Goal: Task Accomplishment & Management: Complete application form

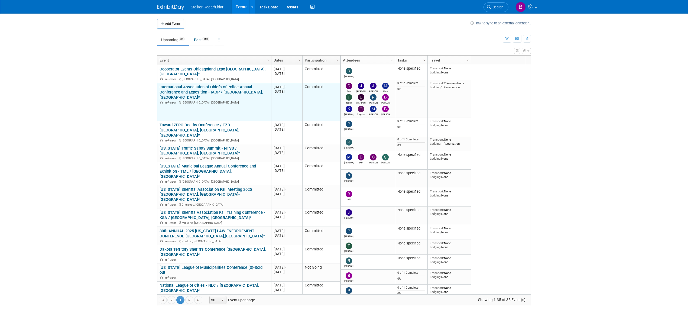
click at [214, 90] on link "International Association of Chiefs of Police Annual Conference and Exposition …" at bounding box center [211, 92] width 103 height 15
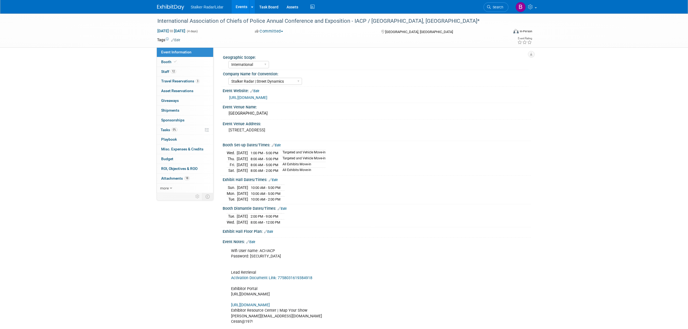
select select "International"
select select "Stalker Radar | Street Dynamics"
click at [177, 189] on link "more" at bounding box center [185, 187] width 56 height 9
click at [190, 181] on link "18 Attachments 18" at bounding box center [185, 178] width 56 height 9
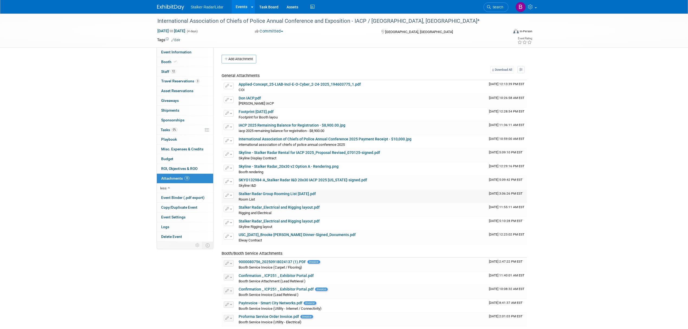
click at [274, 194] on link "Stalker Radar Group Rooming List 09.10.25.pdf" at bounding box center [277, 193] width 77 height 4
click at [183, 51] on span "Event Information" at bounding box center [176, 52] width 30 height 4
select select "International"
select select "Stalker Radar | Street Dynamics"
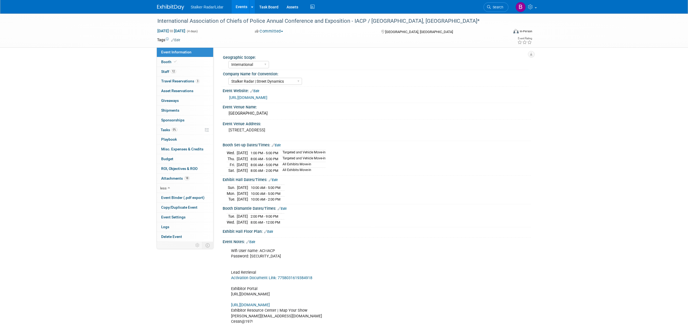
click at [241, 8] on link "Events" at bounding box center [242, 7] width 20 height 14
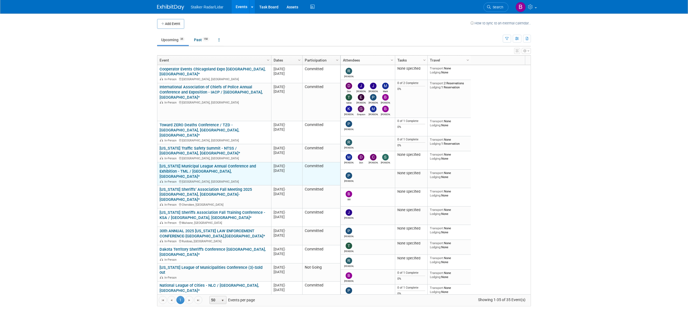
click at [187, 164] on link "[US_STATE] Municipal League Annual Conference and Exhibition - TML / [GEOGRAPHI…" at bounding box center [208, 171] width 96 height 15
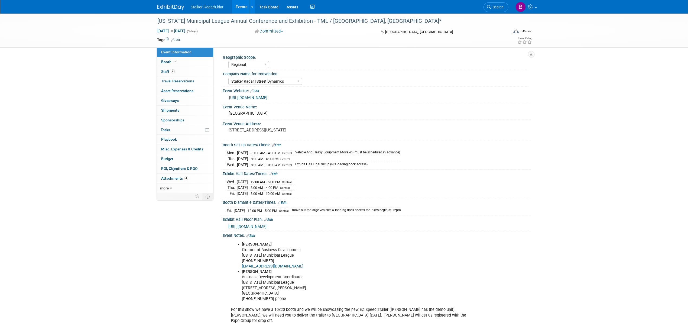
select select "Regional"
select select "Stalker Radar | Street Dynamics"
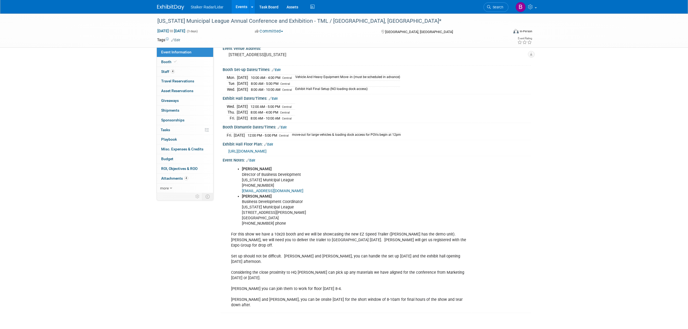
scroll to position [112, 0]
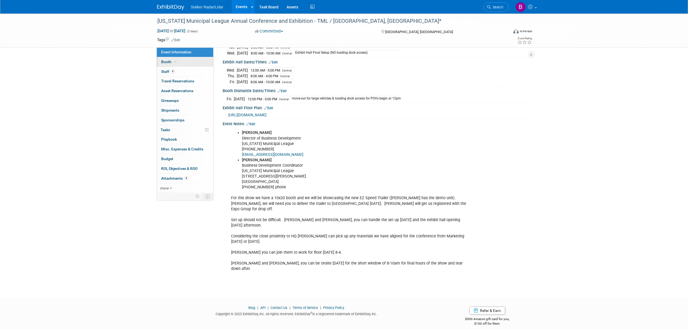
click at [161, 60] on span "Booth" at bounding box center [169, 62] width 17 height 4
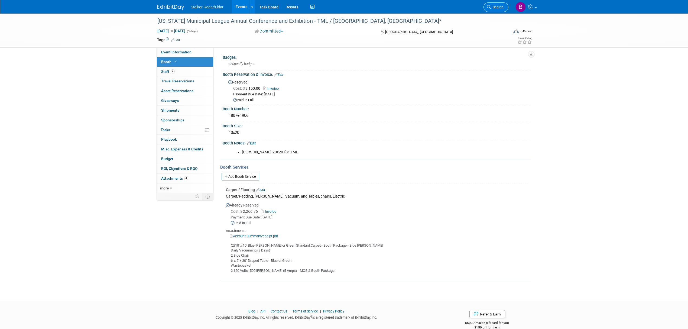
click at [500, 8] on span "Search" at bounding box center [497, 7] width 12 height 4
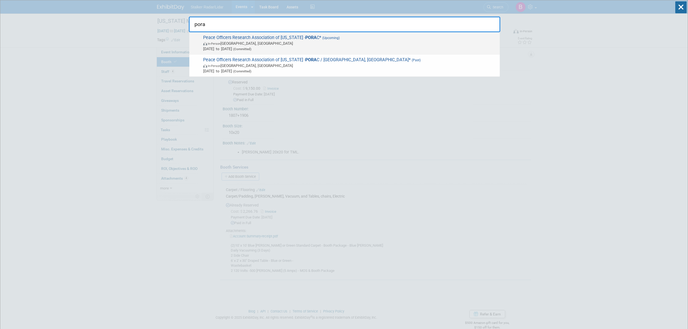
type input "pora"
click at [270, 38] on span "Peace Officers Research Association of California - PORA C* (Upcoming) In-Perso…" at bounding box center [350, 43] width 296 height 17
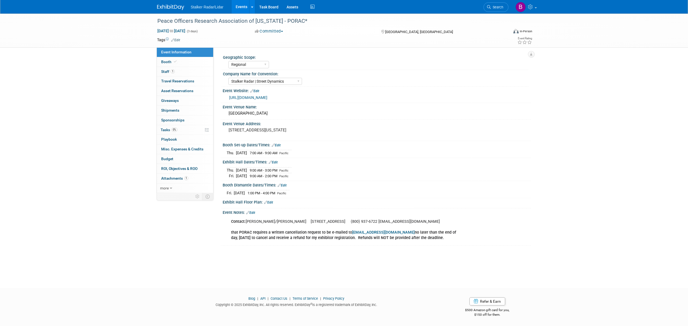
select select "Regional"
select select "Stalker Radar | Street Dynamics"
click at [183, 58] on link "Booth" at bounding box center [185, 61] width 56 height 9
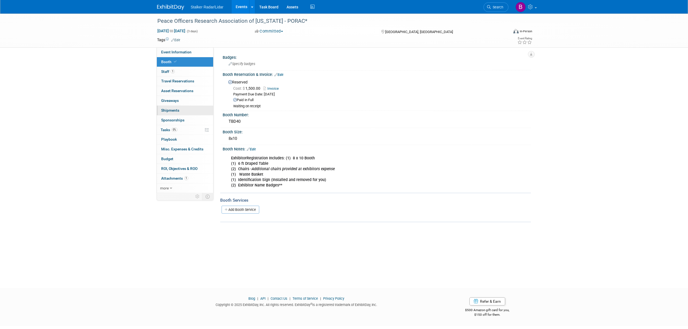
click at [182, 111] on link "0 Shipments 0" at bounding box center [185, 110] width 56 height 9
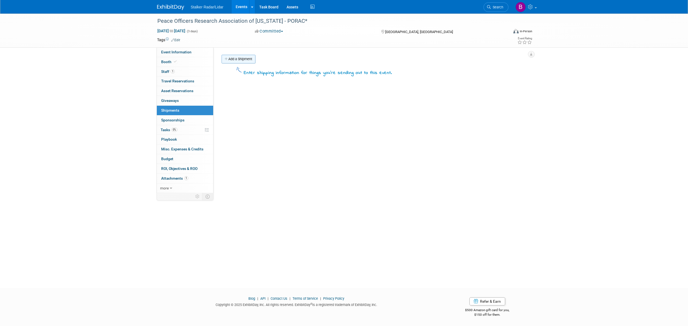
click at [245, 59] on link "Add a Shipment" at bounding box center [239, 59] width 34 height 9
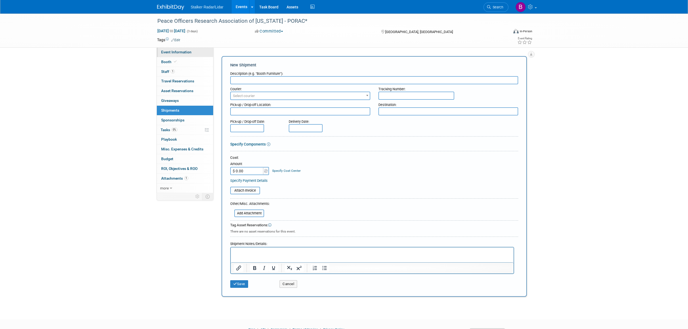
click at [178, 53] on span "Event Information" at bounding box center [176, 52] width 30 height 4
select select "Regional"
select select "Stalker Radar | Street Dynamics"
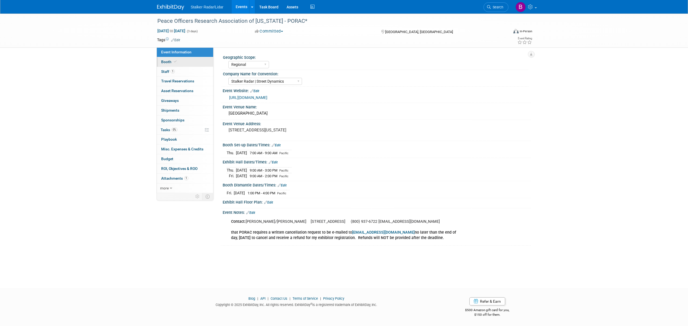
click at [172, 60] on span "Booth" at bounding box center [169, 62] width 17 height 4
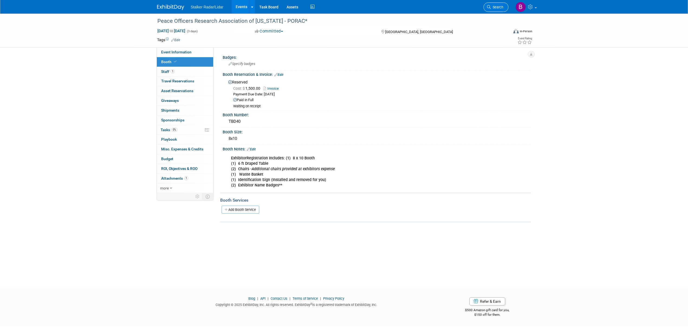
click at [491, 8] on span "Search" at bounding box center [497, 7] width 12 height 4
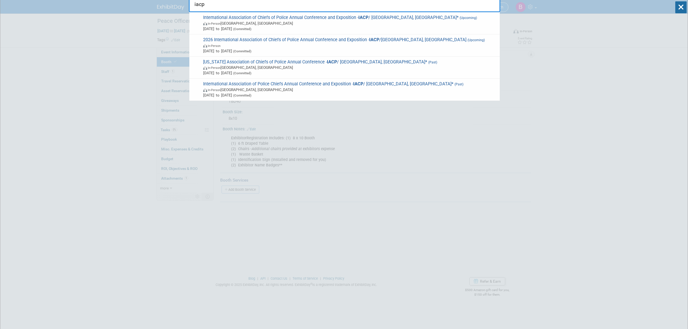
scroll to position [36, 0]
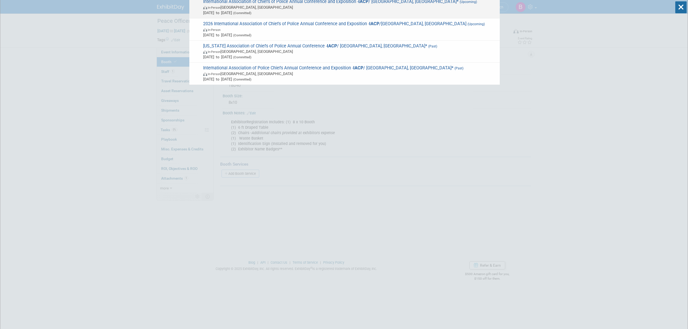
type input "iacp"
click at [404, 12] on span "Oct 18, 2025 to Oct 21, 2025 (Committed)" at bounding box center [350, 12] width 294 height 5
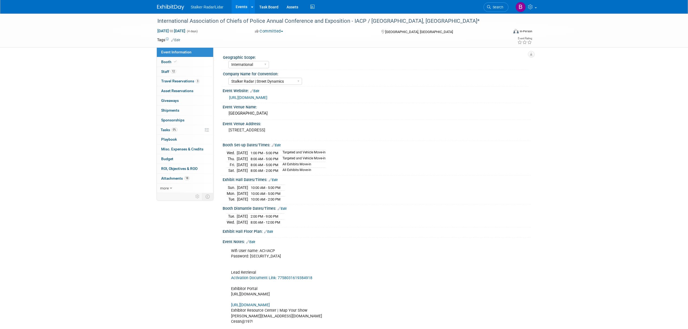
select select "International"
select select "Stalker Radar | Street Dynamics"
click at [180, 61] on link "Booth" at bounding box center [185, 61] width 56 height 9
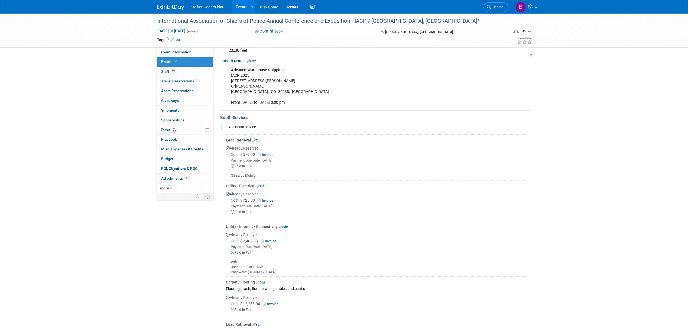
scroll to position [80, 0]
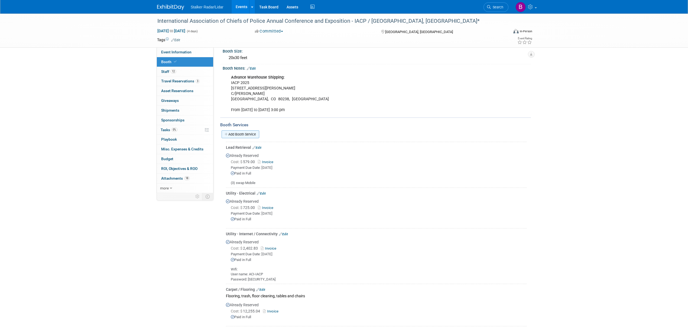
click at [243, 130] on link "Add Booth Service" at bounding box center [241, 134] width 38 height 8
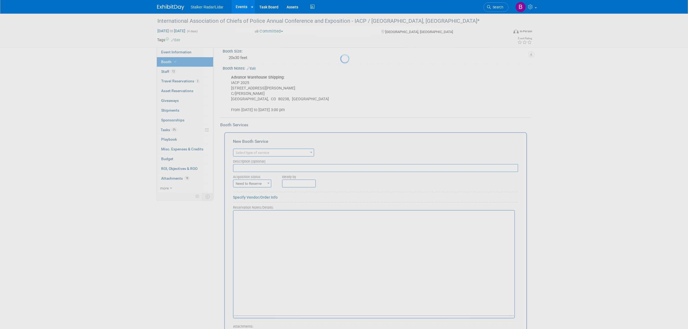
scroll to position [0, 0]
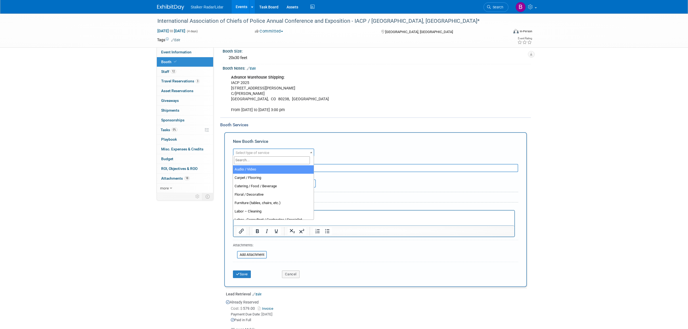
click at [290, 152] on span "Select type of service" at bounding box center [273, 153] width 80 height 8
type input "mat"
select select "10"
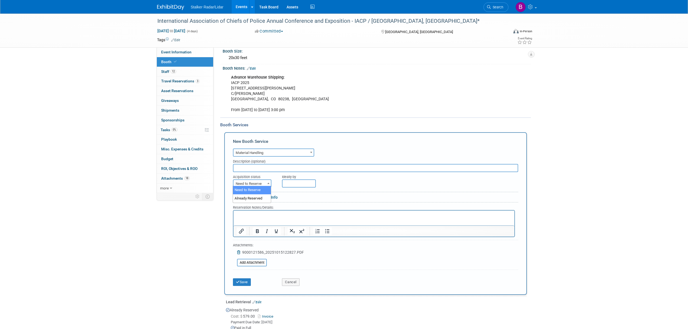
click at [257, 180] on span "Need to Reserve" at bounding box center [251, 184] width 37 height 8
select select "2"
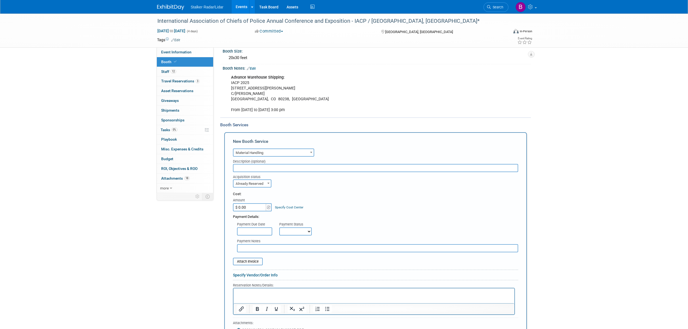
click at [249, 204] on input "$ 0.00" at bounding box center [250, 207] width 34 height 8
type input "$ 5,899.50"
click at [262, 229] on input "text" at bounding box center [254, 231] width 35 height 8
click at [278, 280] on span "15" at bounding box center [278, 278] width 11 height 11
type input "[DATE]"
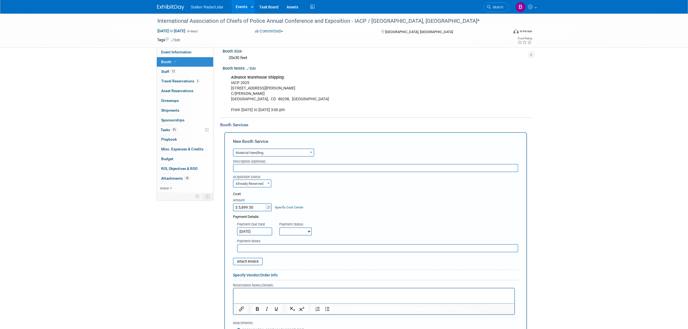
click at [300, 231] on select "Not Paid Yet Partially Paid Paid in Full" at bounding box center [295, 231] width 33 height 8
select select "1"
click at [279, 227] on select "Not Paid Yet Partially Paid Paid in Full" at bounding box center [295, 231] width 33 height 8
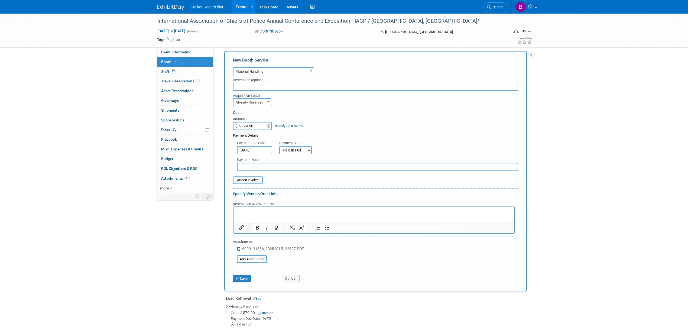
scroll to position [154, 0]
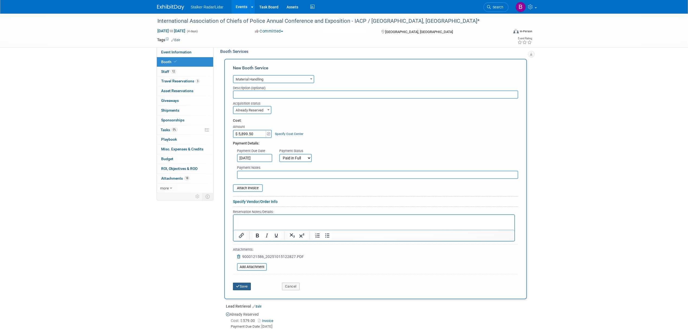
click at [248, 283] on button "Save" at bounding box center [242, 287] width 18 height 8
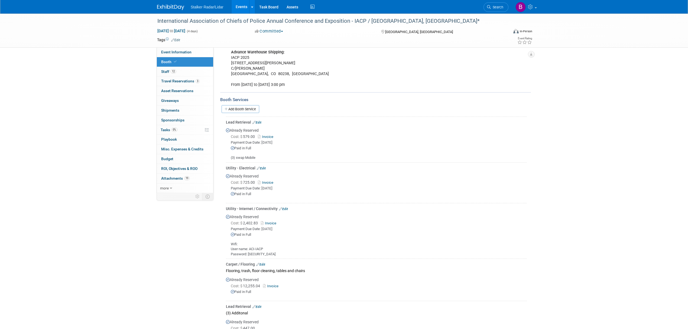
scroll to position [103, 0]
click at [170, 54] on span "Event Information" at bounding box center [176, 52] width 30 height 4
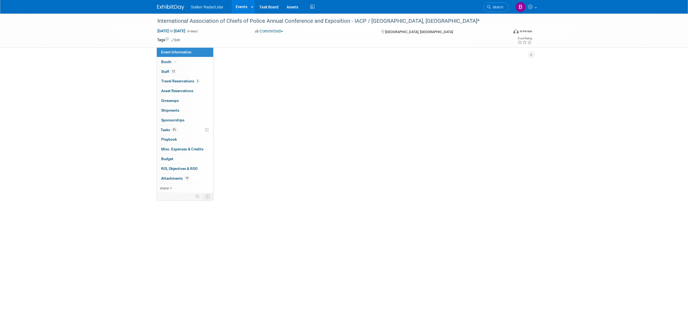
scroll to position [0, 0]
select select "International"
select select "Stalker Radar | Street Dynamics"
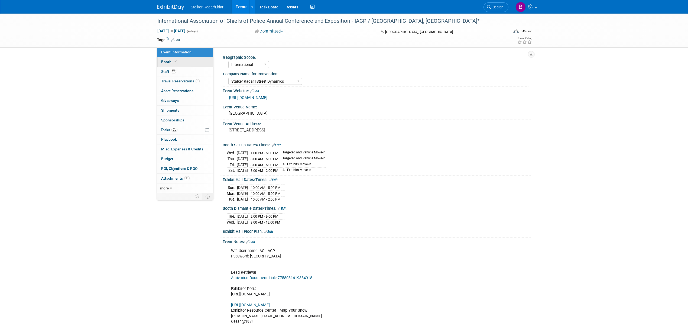
click at [174, 62] on icon at bounding box center [175, 61] width 3 height 3
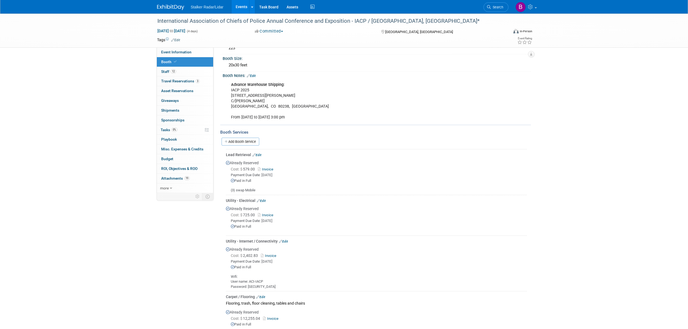
scroll to position [38, 0]
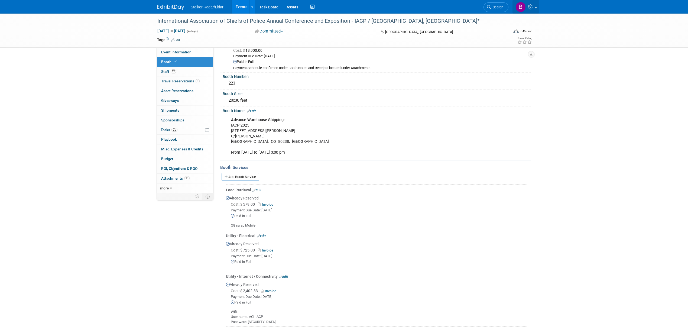
click at [533, 6] on icon at bounding box center [531, 6] width 6 height 5
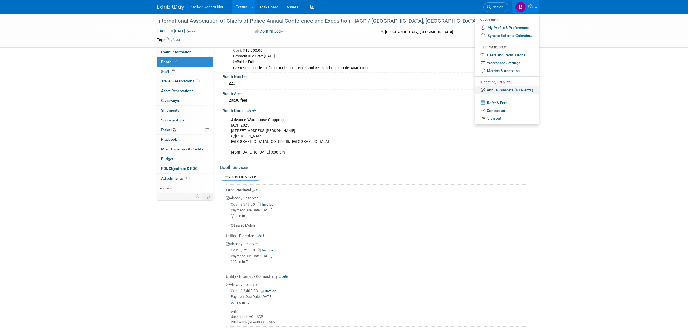
click at [512, 90] on link "Annual Budgets (all events)" at bounding box center [507, 90] width 64 height 8
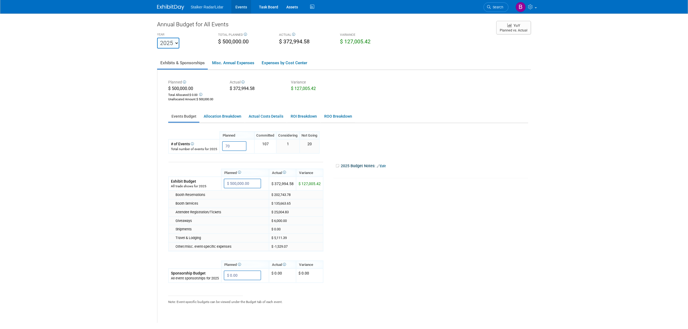
click at [242, 7] on link "Events" at bounding box center [241, 7] width 20 height 14
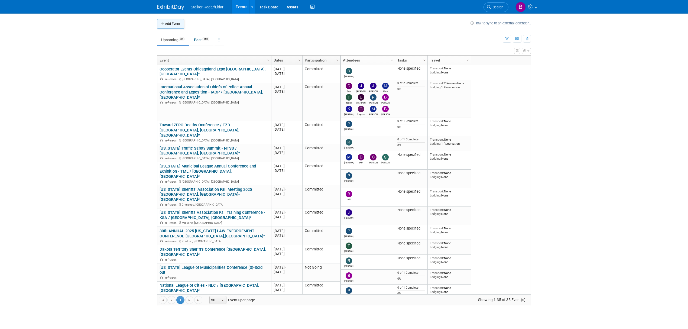
click at [174, 23] on button "Add Event" at bounding box center [170, 24] width 27 height 10
select select "9"
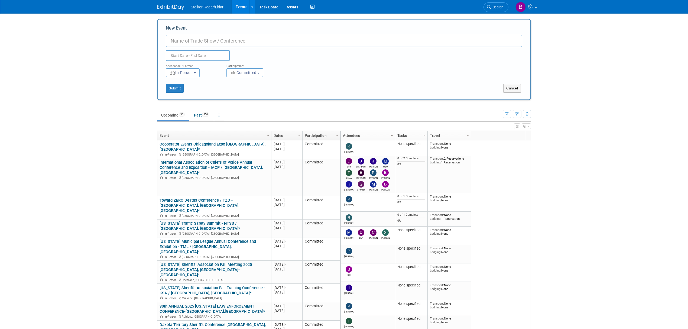
paste input "[US_STATE] Police Chiefs Association"
type input "[US_STATE] Police Chiefs Association"
click at [188, 57] on input "text" at bounding box center [198, 55] width 64 height 11
click at [194, 130] on span "28" at bounding box center [195, 128] width 11 height 11
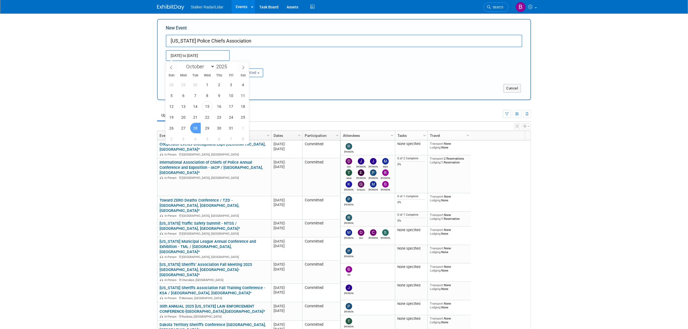
click at [192, 129] on span "28" at bounding box center [195, 128] width 11 height 11
type input "Oct 28, 2025 to Oct 28, 2025"
click at [173, 86] on button "Submit" at bounding box center [175, 88] width 18 height 9
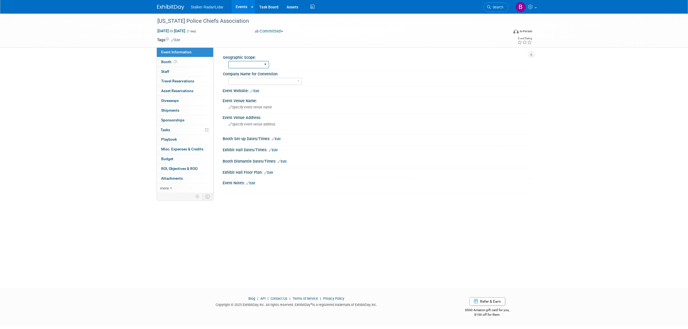
click at [248, 65] on select "Regional National International" at bounding box center [248, 64] width 41 height 7
select select "Regional"
click at [228, 61] on select "Regional National International" at bounding box center [248, 64] width 41 height 7
click at [271, 79] on select "Stalker Sensors Applied Concepts, Inc. | Stalker Radar Stalker Radar | Street D…" at bounding box center [265, 81] width 74 height 7
select select "Stalker Radar | Street Dynamics"
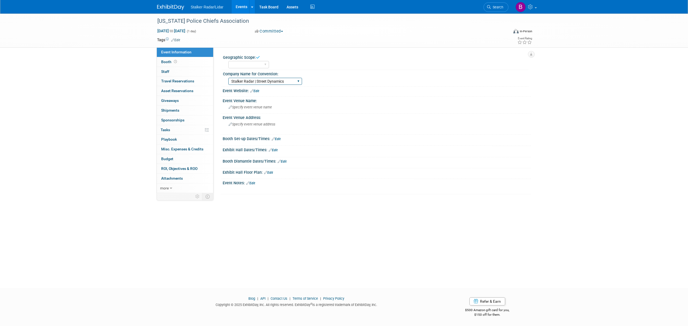
click at [228, 78] on select "Stalker Sensors Applied Concepts, Inc. | Stalker Radar Stalker Radar | Street D…" at bounding box center [265, 81] width 74 height 7
click at [260, 90] on div "Event Website: Edit" at bounding box center [377, 90] width 308 height 7
click at [257, 90] on link "Edit" at bounding box center [254, 91] width 9 height 4
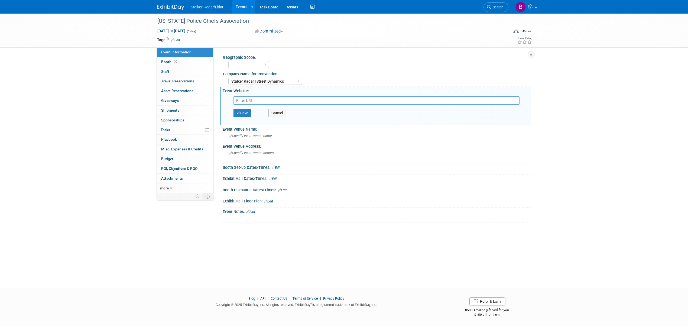
click at [262, 97] on input "text" at bounding box center [376, 100] width 286 height 9
paste input "https://www.ripolicechiefs.org/annual-technology-and-trade-show"
type input "https://www.ripolicechiefs.org/annual-technology-and-trade-show"
click at [246, 109] on button "Save" at bounding box center [242, 113] width 18 height 8
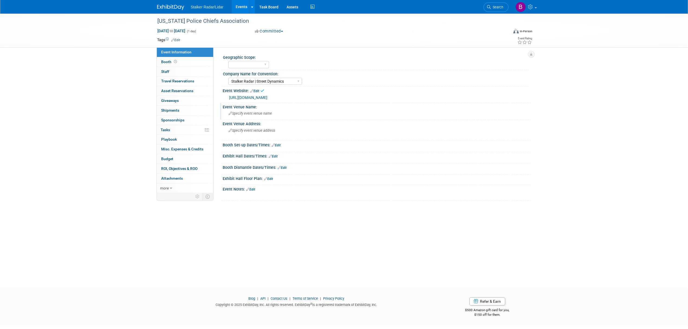
click at [246, 113] on span "Specify event venue name" at bounding box center [250, 113] width 43 height 4
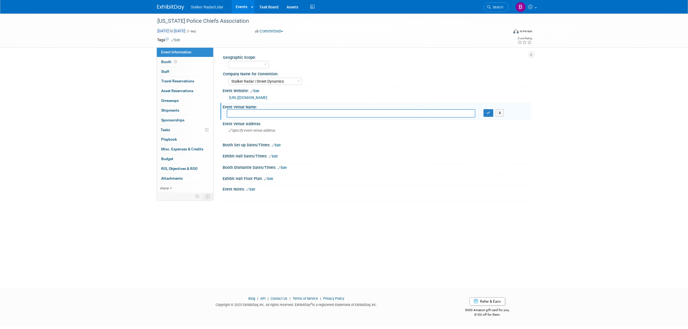
click at [168, 28] on span "Oct 28, 2025 to Oct 28, 2025" at bounding box center [171, 30] width 28 height 5
type input "Oct 28, 2025"
select select "9"
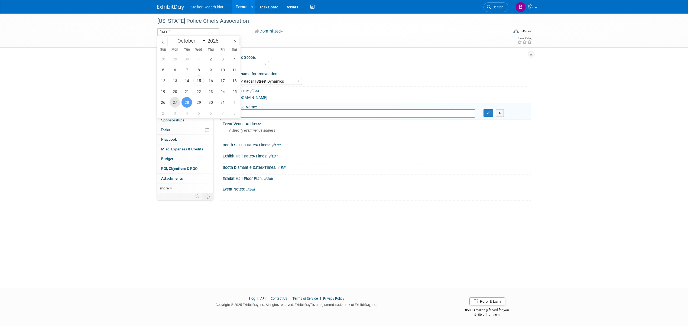
click at [177, 104] on span "27" at bounding box center [175, 102] width 11 height 11
type input "Oct 27, 2025"
click at [186, 104] on span "28" at bounding box center [186, 102] width 11 height 11
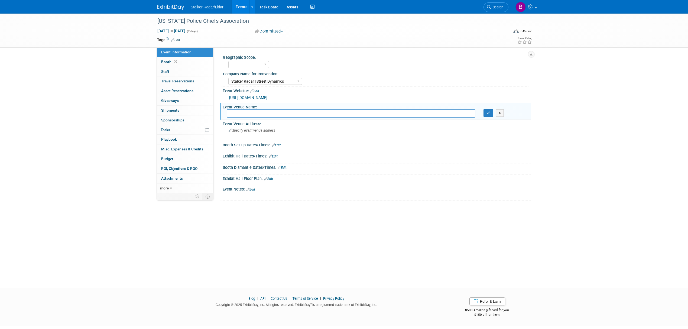
click at [277, 143] on link "Edit" at bounding box center [276, 145] width 9 height 4
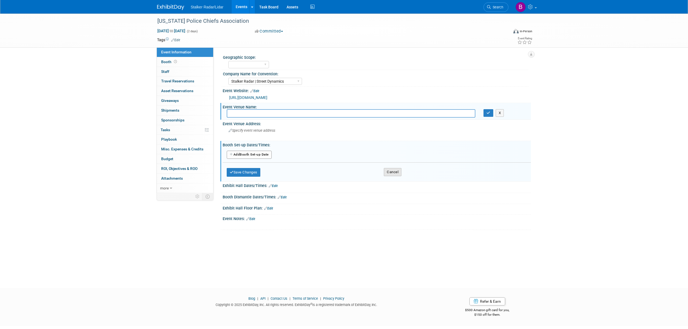
click at [400, 168] on button "Cancel" at bounding box center [393, 172] width 18 height 8
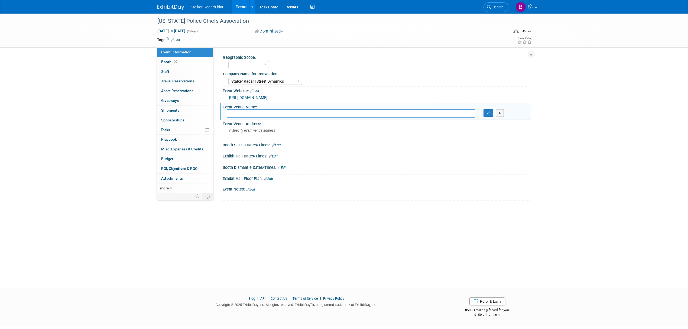
click at [274, 155] on link "Edit" at bounding box center [273, 156] width 9 height 4
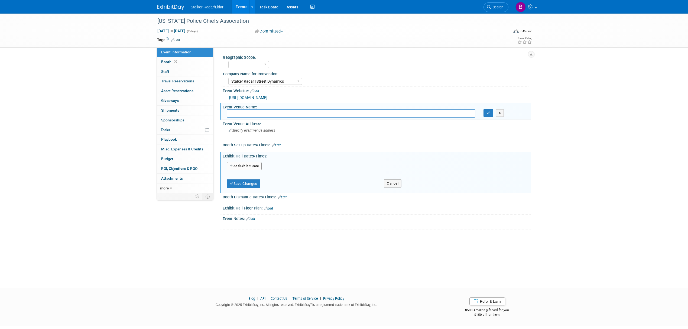
click at [240, 164] on button "Add Another Exhibit Date" at bounding box center [244, 166] width 35 height 8
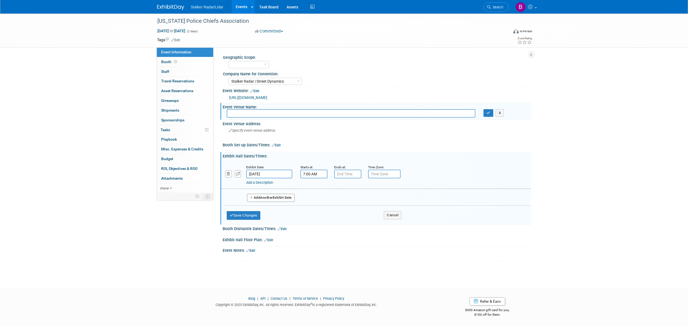
click at [319, 171] on input "7:00 AM" at bounding box center [313, 174] width 27 height 9
click at [315, 187] on span at bounding box center [312, 186] width 9 height 9
type input "10:00 AM"
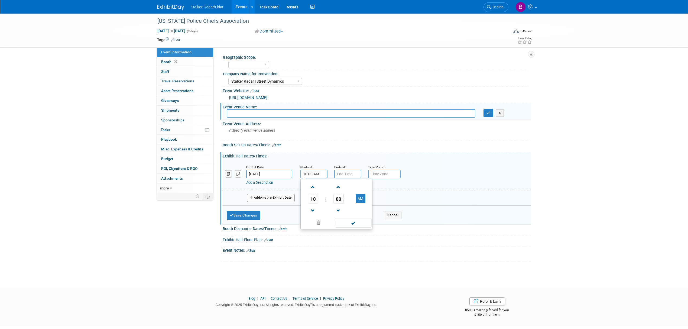
click at [354, 230] on div "Booth Dismantle Dates/Times: Edit" at bounding box center [377, 228] width 308 height 7
click at [348, 175] on input "7:00 PM" at bounding box center [347, 174] width 27 height 9
click at [345, 199] on span "07" at bounding box center [347, 199] width 10 height 10
click at [375, 189] on td "02" at bounding box center [378, 187] width 17 height 15
type input "2:00 PM"
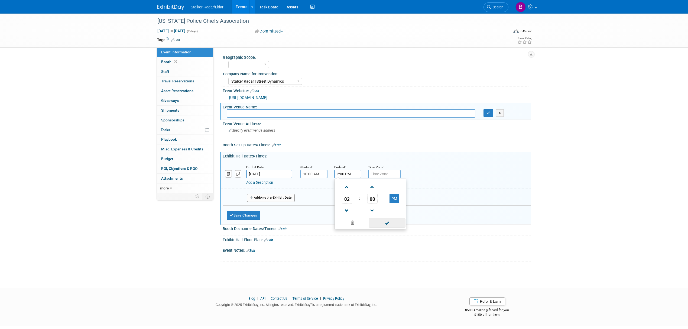
click at [379, 222] on span at bounding box center [387, 222] width 37 height 9
click at [252, 217] on button "Save Changes" at bounding box center [244, 215] width 34 height 9
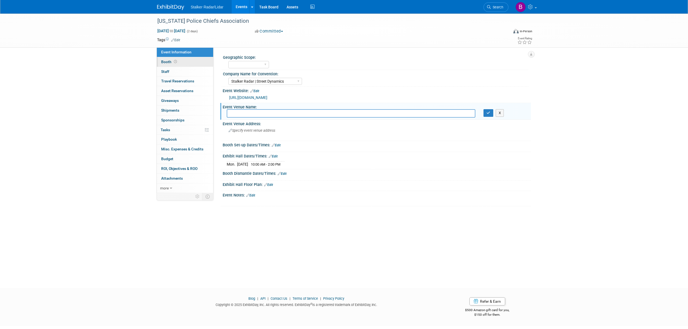
click at [169, 60] on span "Booth" at bounding box center [169, 62] width 17 height 4
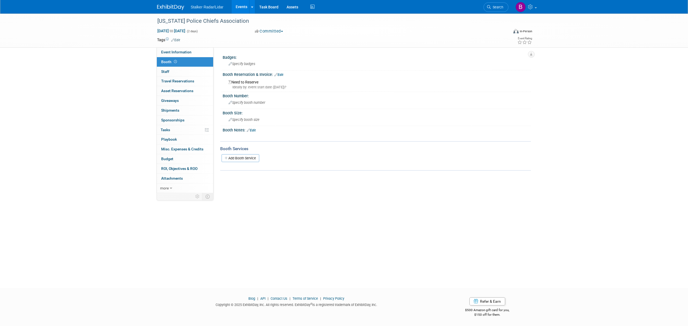
click at [280, 72] on div "Booth Reservation & Invoice: Edit" at bounding box center [377, 73] width 308 height 7
click at [281, 74] on link "Edit" at bounding box center [278, 75] width 9 height 4
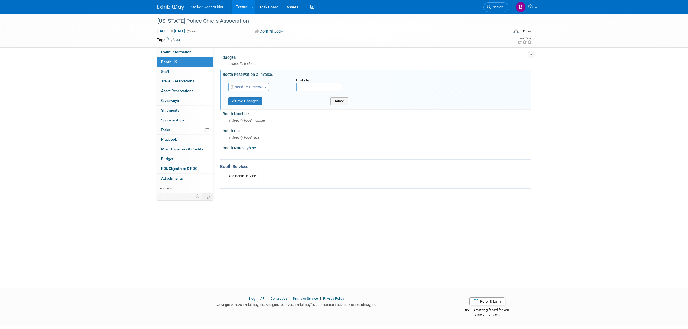
click at [245, 87] on span "Need to Reserve" at bounding box center [247, 87] width 32 height 4
click at [252, 103] on link "Reserved" at bounding box center [258, 104] width 58 height 8
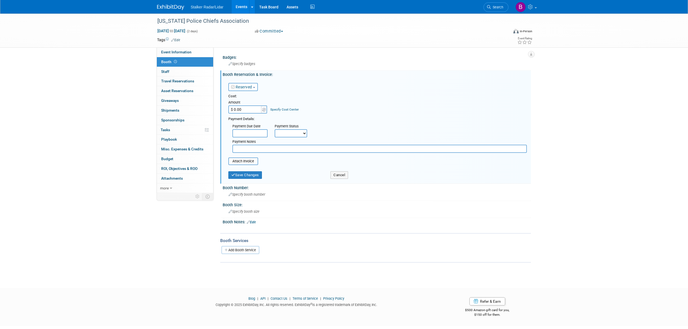
click at [249, 111] on input "$ 0.00" at bounding box center [245, 109] width 34 height 8
type input "$ 750.00"
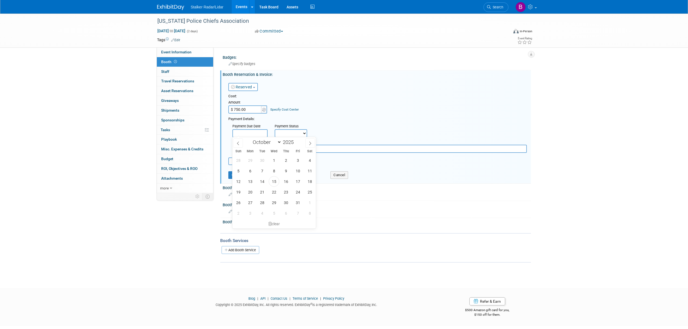
click at [260, 132] on input "text" at bounding box center [249, 133] width 35 height 8
click at [271, 181] on span "15" at bounding box center [274, 181] width 11 height 11
type input "[DATE]"
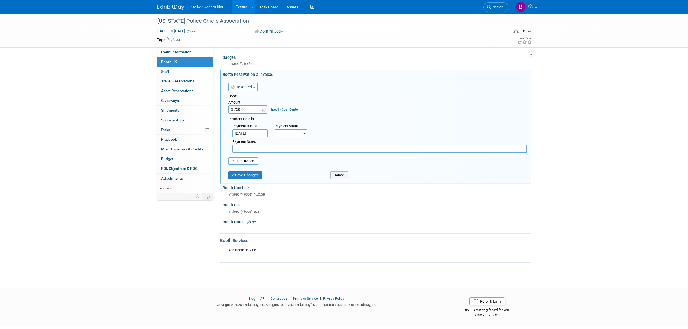
click at [291, 132] on select "Not Paid Yet Partially Paid Paid in Full" at bounding box center [291, 133] width 33 height 8
select select "3"
click at [275, 129] on select "Not Paid Yet Partially Paid Paid in Full" at bounding box center [291, 133] width 33 height 8
click at [246, 175] on button "Save Changes" at bounding box center [245, 175] width 34 height 8
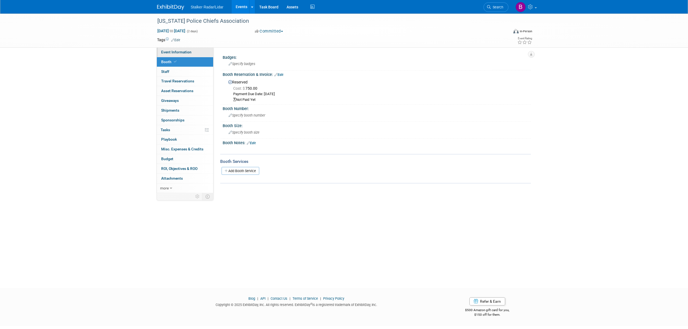
click at [192, 52] on link "Event Information" at bounding box center [185, 51] width 56 height 9
select select "Regional"
select select "Stalker Radar | Street Dynamics"
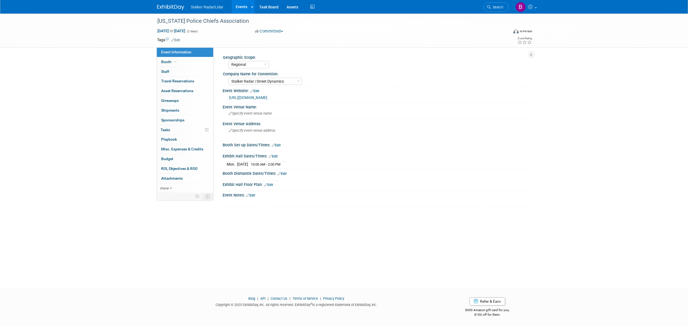
click at [255, 196] on link "Edit" at bounding box center [250, 195] width 9 height 4
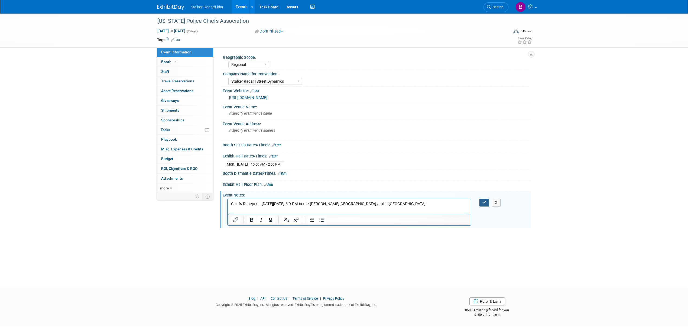
click at [479, 206] on button "button" at bounding box center [484, 203] width 10 height 8
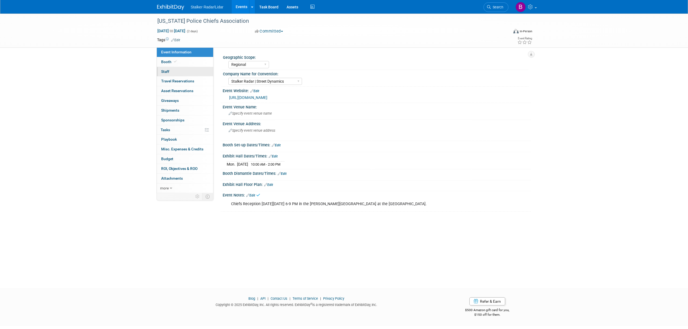
click at [163, 72] on span "Staff 0" at bounding box center [165, 71] width 8 height 4
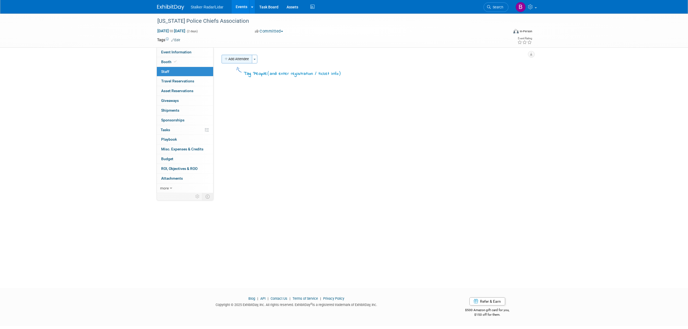
click at [240, 57] on button "Add Attendee" at bounding box center [237, 59] width 31 height 9
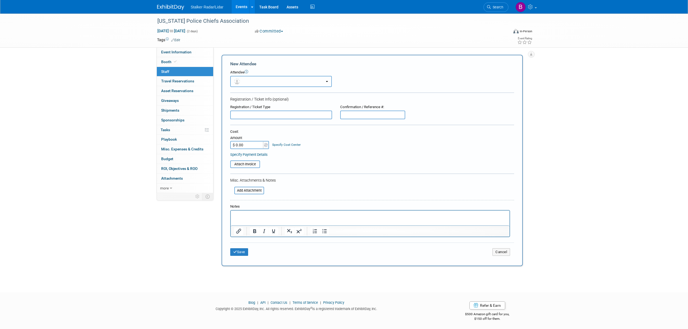
click at [258, 82] on button "button" at bounding box center [281, 81] width 102 height 11
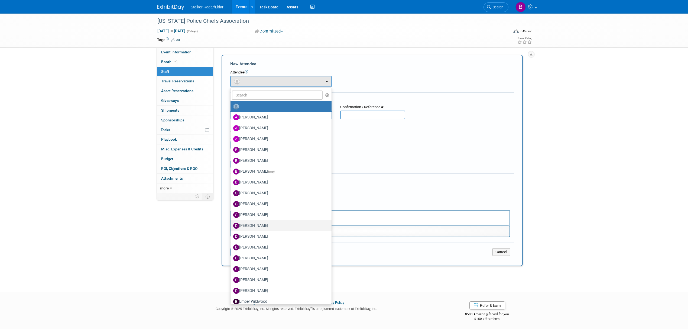
click at [255, 225] on label "[PERSON_NAME]" at bounding box center [279, 225] width 93 height 9
click at [231, 225] on input "[PERSON_NAME]" at bounding box center [230, 225] width 4 height 4
select select "8900255a-3183-4f29-947d-ffba57a0f300"
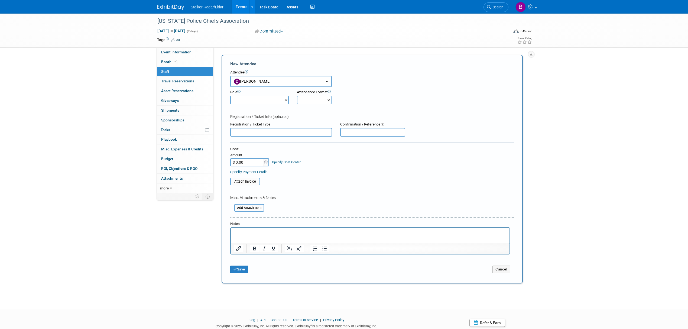
click at [275, 96] on select "Demonstrator Host Planner Presenter Sales Representative Set-up/Dismantle Crew …" at bounding box center [259, 100] width 59 height 9
click at [404, 89] on div "Role Demonstrator Host Planner Presenter Sales Representative" at bounding box center [372, 95] width 292 height 17
click at [244, 267] on button "Save" at bounding box center [239, 269] width 18 height 8
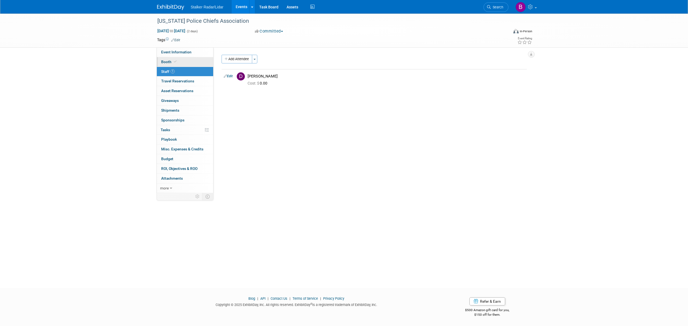
click at [158, 64] on link "Booth" at bounding box center [185, 61] width 56 height 9
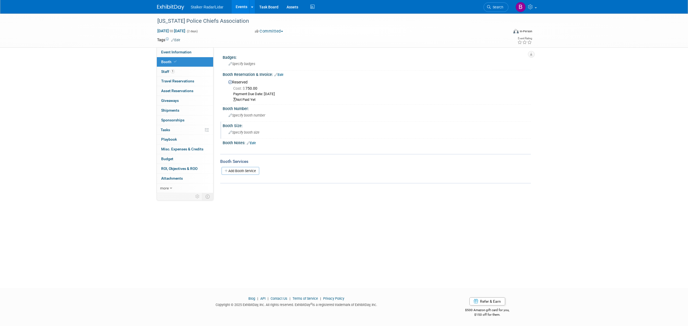
click at [247, 131] on span "Specify booth size" at bounding box center [244, 132] width 31 height 4
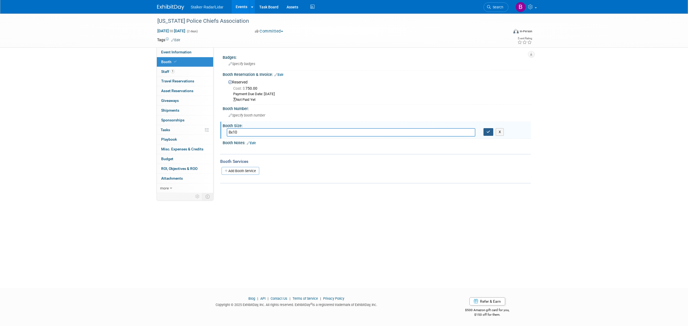
type input "8x10"
click at [484, 132] on button "button" at bounding box center [488, 132] width 10 height 8
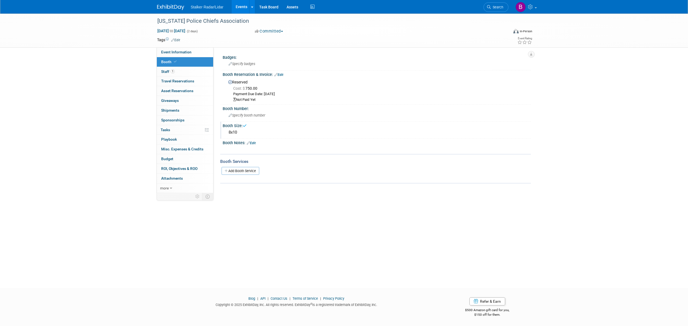
click at [253, 142] on link "Edit" at bounding box center [251, 143] width 9 height 4
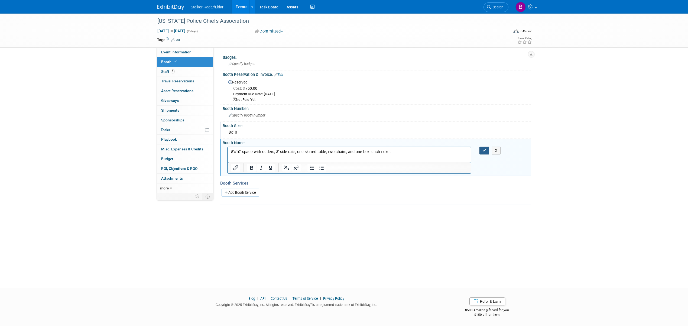
click at [482, 149] on icon "button" at bounding box center [484, 150] width 4 height 4
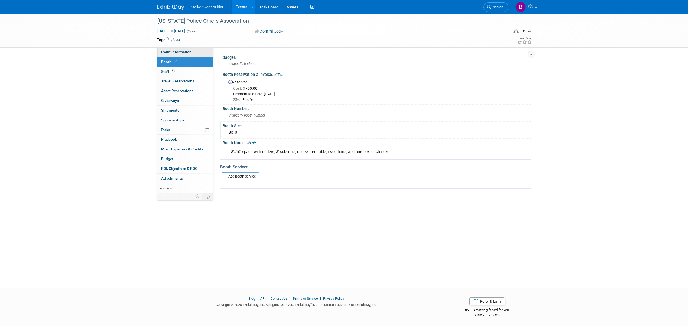
click at [176, 52] on span "Event Information" at bounding box center [176, 52] width 30 height 4
select select "Regional"
select select "Stalker Radar | Street Dynamics"
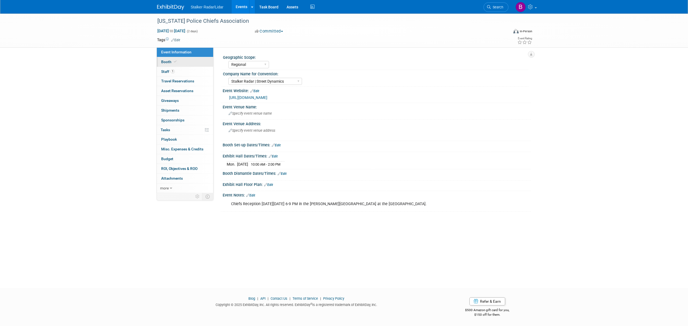
click at [161, 60] on link "Booth" at bounding box center [185, 61] width 56 height 9
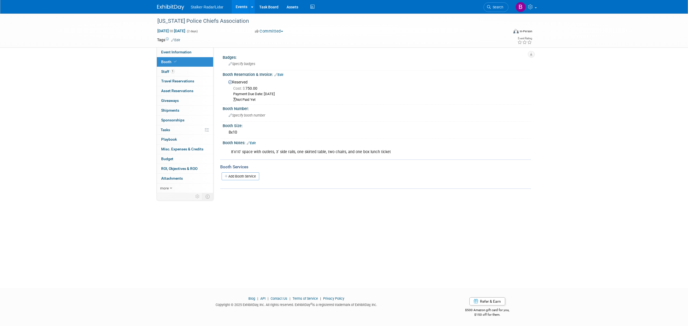
click at [281, 73] on link "Edit" at bounding box center [278, 75] width 9 height 4
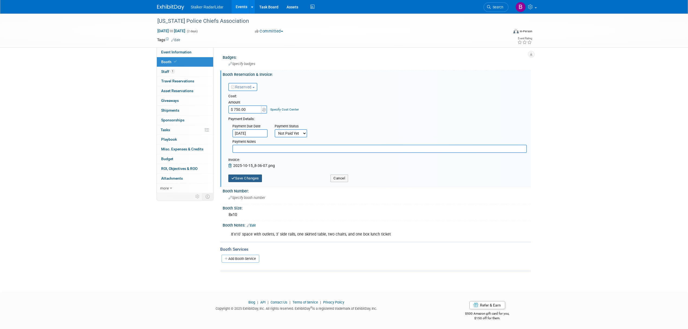
click at [248, 178] on button "Save Changes" at bounding box center [245, 178] width 34 height 8
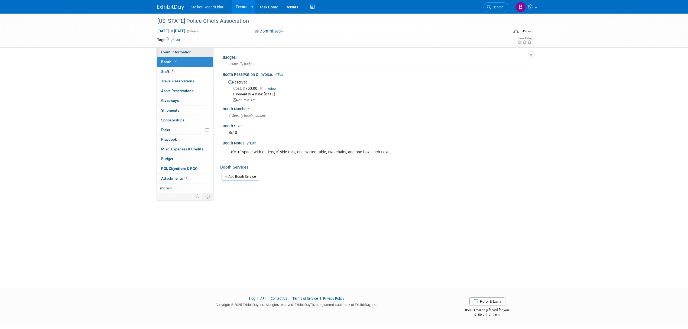
click at [172, 51] on span "Event Information" at bounding box center [176, 52] width 30 height 4
select select "Regional"
select select "Stalker Radar | Street Dynamics"
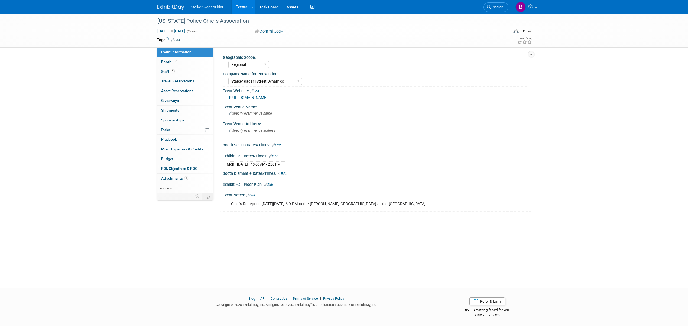
click at [244, 10] on link "Events" at bounding box center [242, 7] width 20 height 14
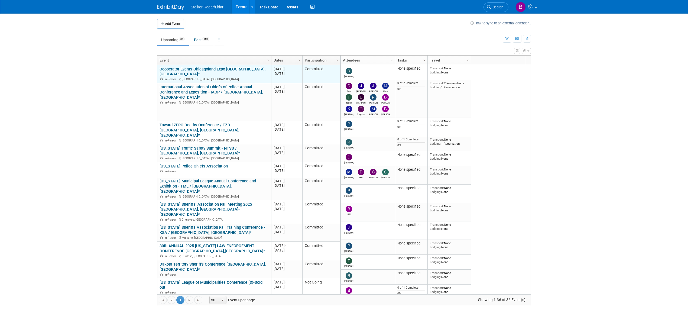
click at [225, 71] on link "Cooperator Events Chicagoland Expo [GEOGRAPHIC_DATA],[GEOGRAPHIC_DATA]*" at bounding box center [213, 72] width 106 height 10
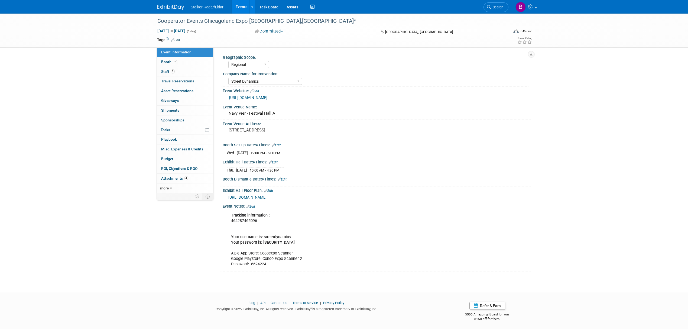
select select "Regional"
select select "Street Dynamics"
click at [497, 9] on link "Search" at bounding box center [495, 6] width 25 height 9
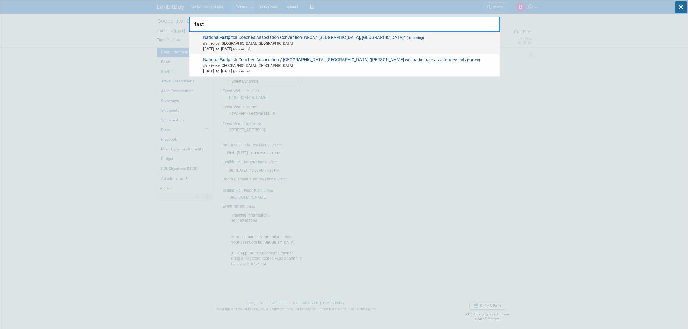
type input "fast"
click at [242, 39] on span "National Fast pitch Coaches Association Convention- NFCA/ [GEOGRAPHIC_DATA], [G…" at bounding box center [350, 43] width 296 height 17
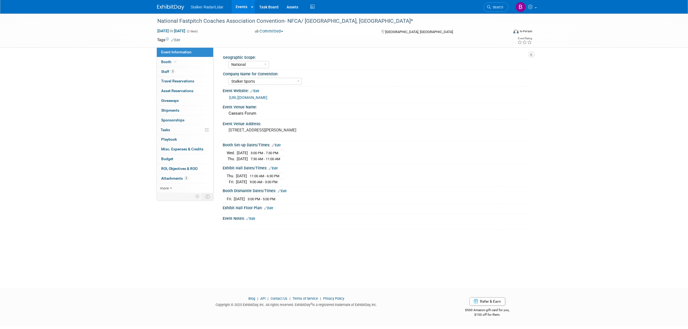
select select "National"
select select "Stalker Sports"
click at [496, 9] on span "Search" at bounding box center [497, 7] width 12 height 4
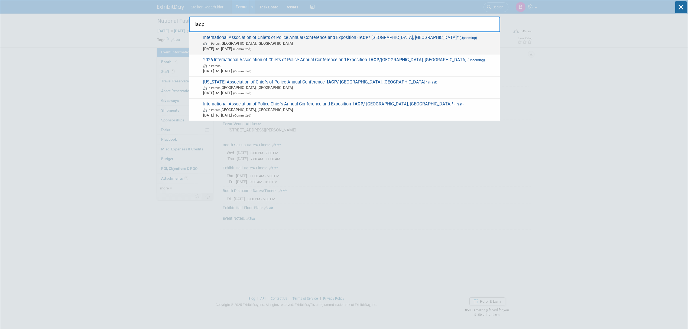
type input "iacp"
click at [216, 37] on span "International Association of Chiefs of Police Annual Conference and Exposition …" at bounding box center [350, 43] width 296 height 17
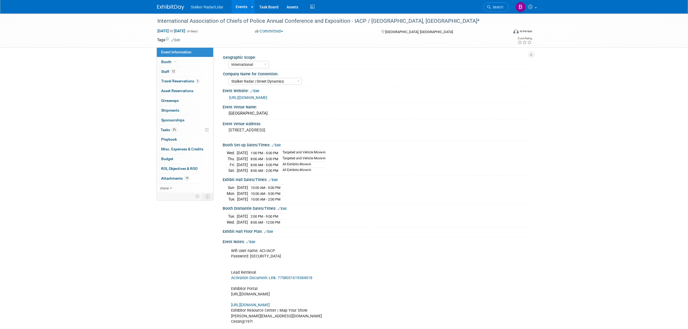
select select "International"
select select "Stalker Radar | Street Dynamics"
click at [176, 179] on span "Attachments 19" at bounding box center [175, 178] width 28 height 4
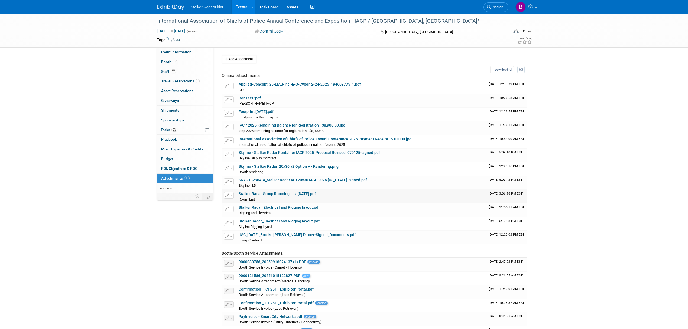
click at [265, 199] on div "Room List Room List X" at bounding box center [362, 198] width 246 height 5
click at [266, 196] on link "Stalker Radar Group Rooming List [DATE].pdf" at bounding box center [277, 193] width 77 height 4
click at [498, 10] on link "Search" at bounding box center [495, 6] width 25 height 9
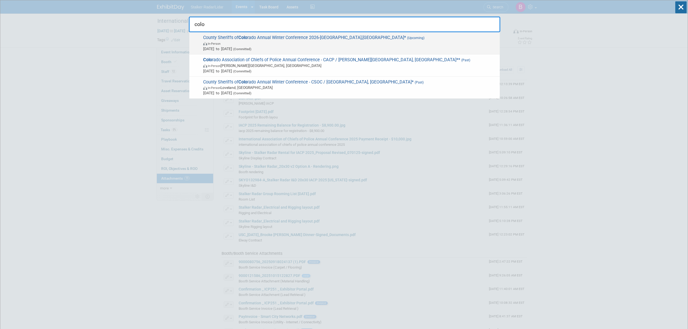
type input "colo"
click at [292, 44] on span "In-Person" at bounding box center [350, 43] width 294 height 5
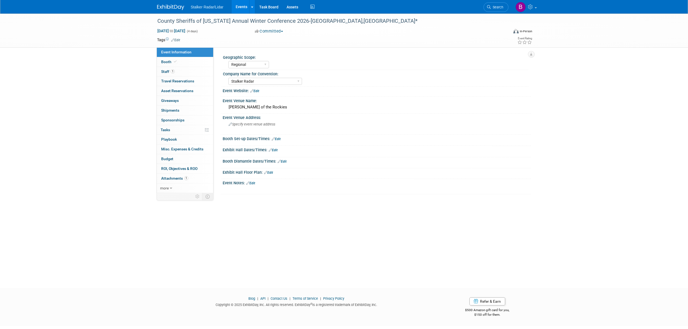
select select "Regional"
select select "Stalker Radar"
click at [184, 180] on span "1" at bounding box center [186, 178] width 4 height 4
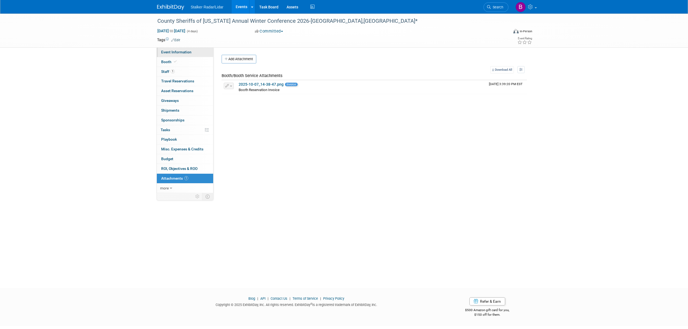
click at [180, 53] on span "Event Information" at bounding box center [176, 52] width 30 height 4
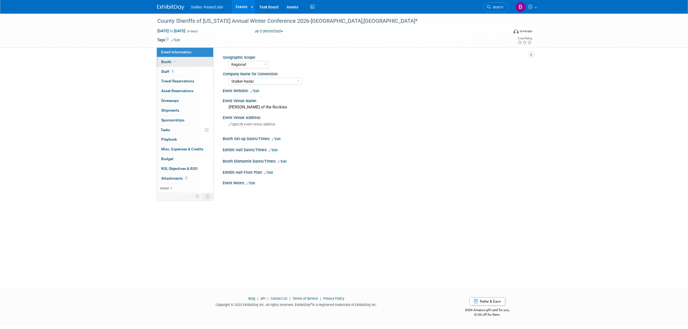
click at [179, 59] on link "Booth" at bounding box center [185, 61] width 56 height 9
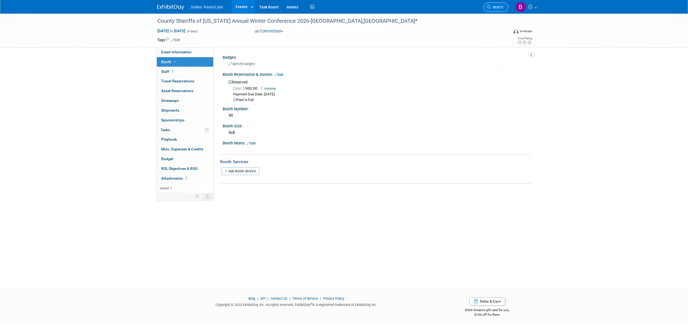
click at [494, 7] on span "Search" at bounding box center [497, 7] width 12 height 4
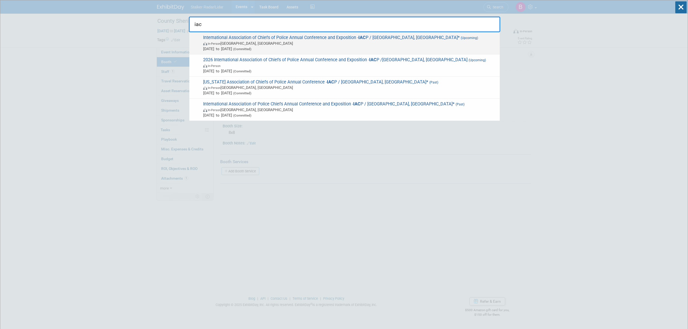
type input "iac"
click at [260, 40] on span "International Association of Chiefs of Police Annual Conference and Exposition …" at bounding box center [350, 43] width 296 height 17
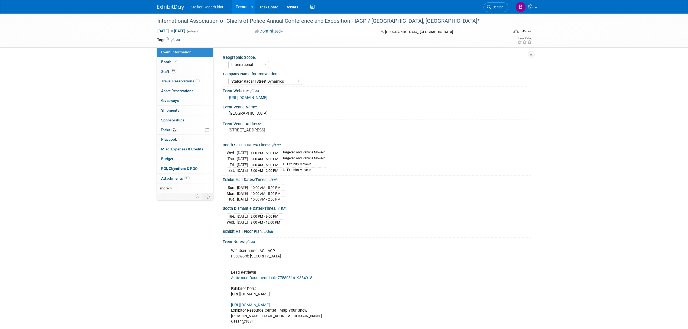
select select "International"
select select "Stalker Radar | Street Dynamics"
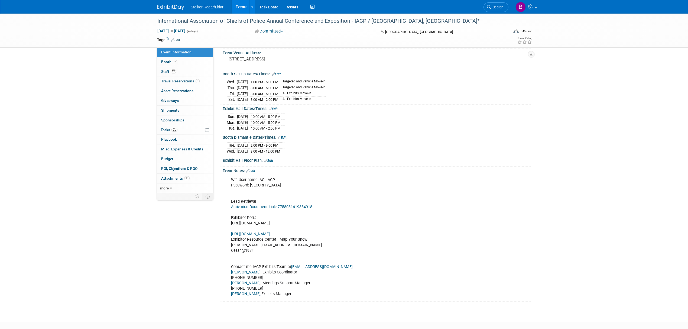
scroll to position [71, 0]
click at [178, 177] on link "19 Attachments 19" at bounding box center [185, 178] width 56 height 9
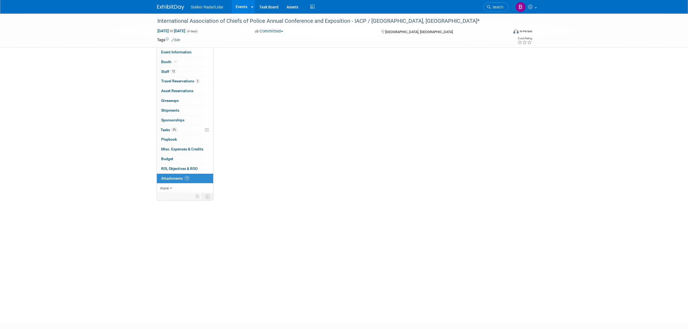
scroll to position [0, 0]
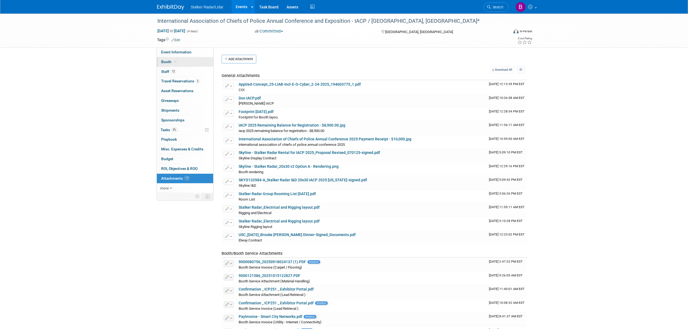
click at [181, 62] on link "Booth" at bounding box center [185, 61] width 56 height 9
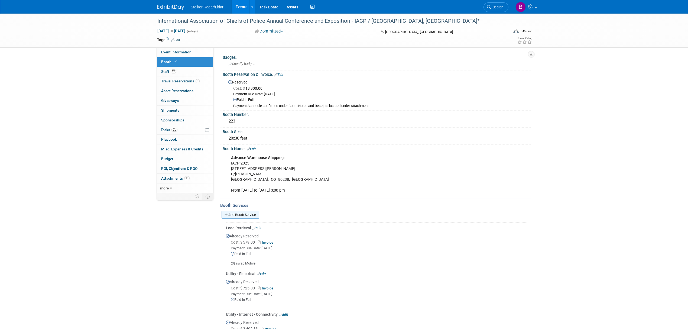
click at [239, 213] on link "Add Booth Service" at bounding box center [241, 215] width 38 height 8
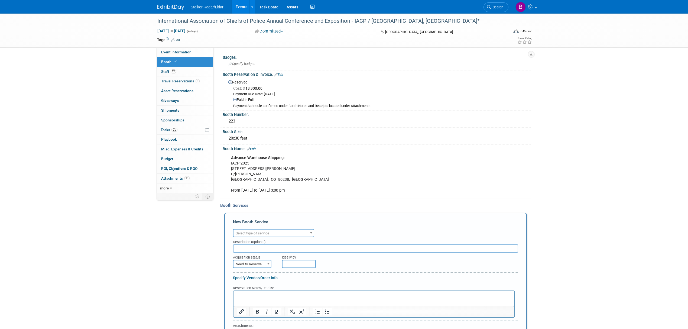
click at [277, 230] on span "Select type of service" at bounding box center [273, 233] width 80 height 8
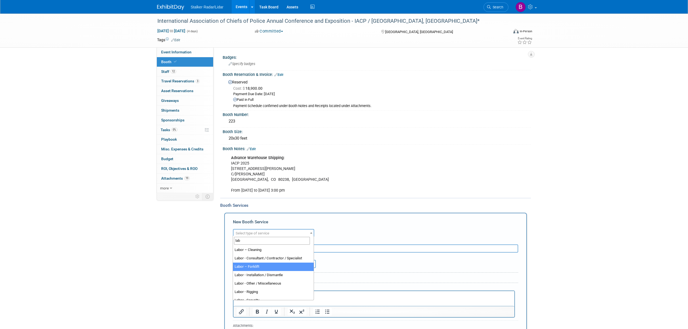
type input "lab"
select select "11"
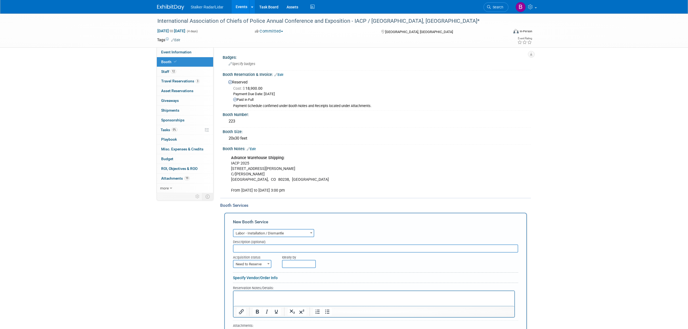
click at [256, 264] on span "Need to Reserve" at bounding box center [251, 264] width 37 height 8
select select "2"
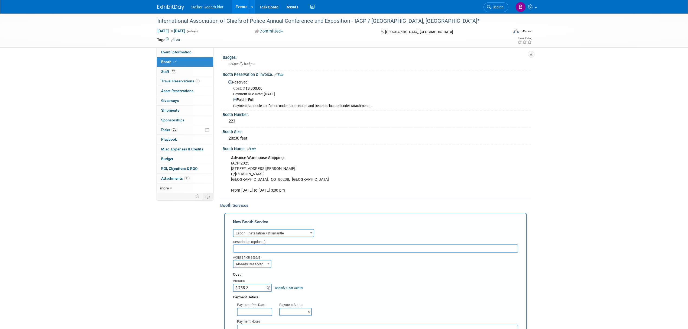
type input "$ 755.25"
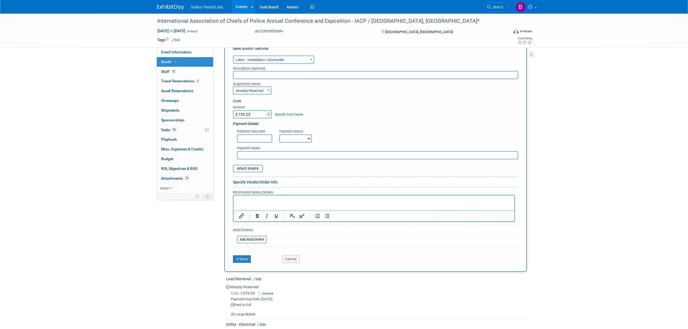
scroll to position [163, 0]
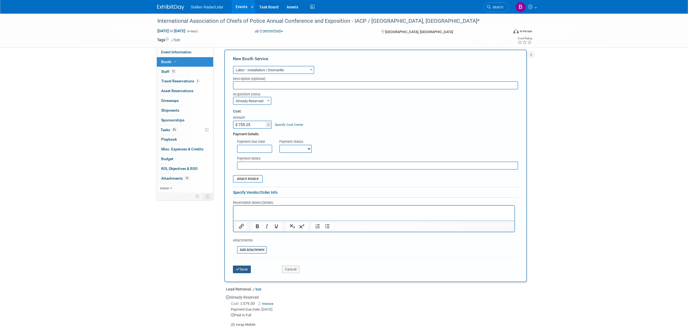
click at [242, 267] on button "Save" at bounding box center [242, 269] width 18 height 8
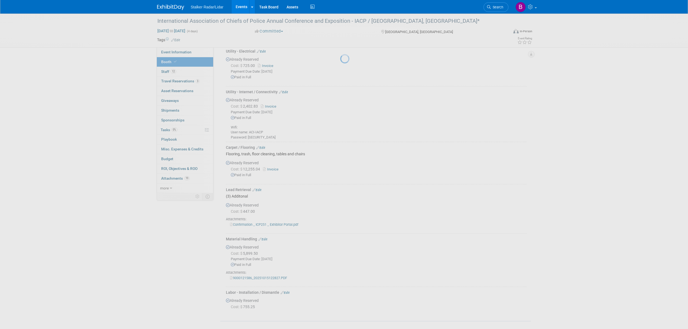
scroll to position [272, 0]
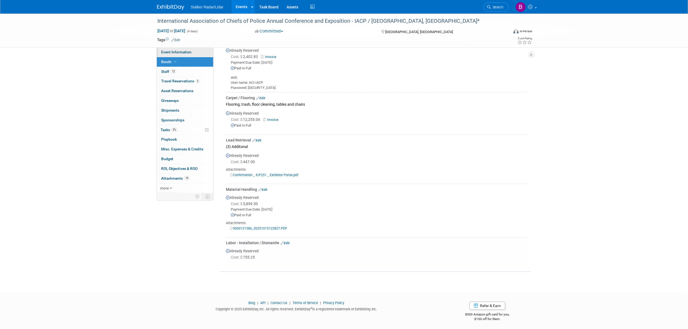
click at [180, 50] on span "Event Information" at bounding box center [176, 52] width 30 height 4
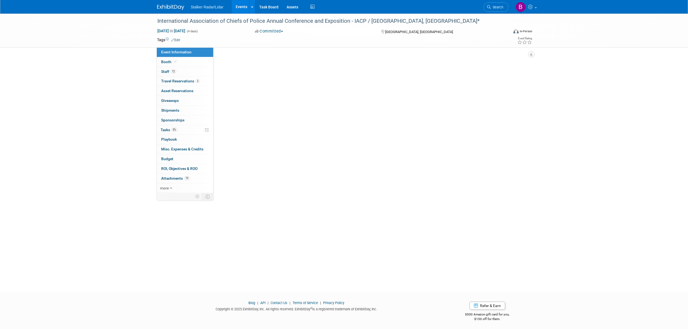
scroll to position [0, 0]
select select "International"
select select "Stalker Radar | Street Dynamics"
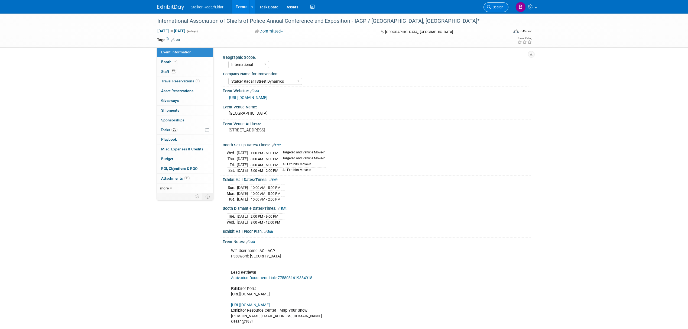
click at [494, 8] on span "Search" at bounding box center [497, 7] width 12 height 4
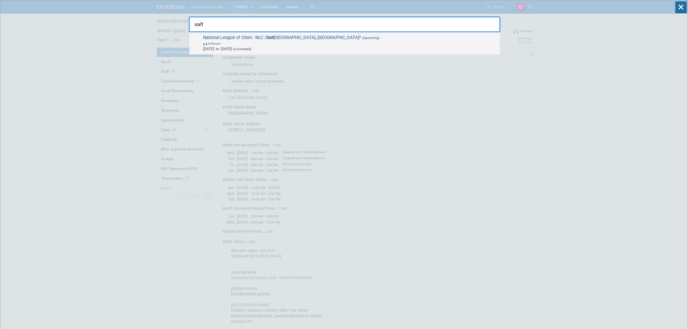
type input "salt"
click at [251, 41] on span "In-Person" at bounding box center [350, 43] width 294 height 5
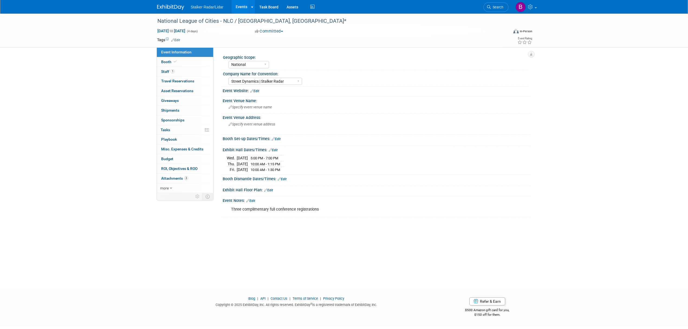
select select "National"
select select "Street Dynamics | Stalker Radar"
click at [161, 63] on link "Booth" at bounding box center [185, 61] width 56 height 9
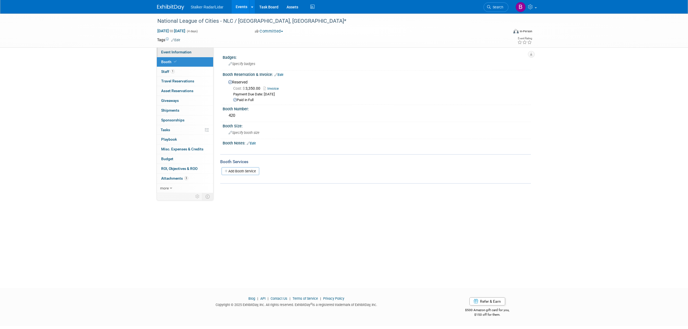
click at [182, 51] on span "Event Information" at bounding box center [176, 52] width 30 height 4
select select "National"
select select "Street Dynamics | Stalker Radar"
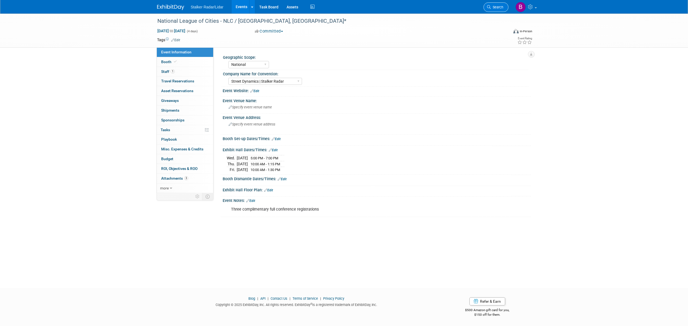
click at [492, 7] on span "Search" at bounding box center [497, 7] width 12 height 4
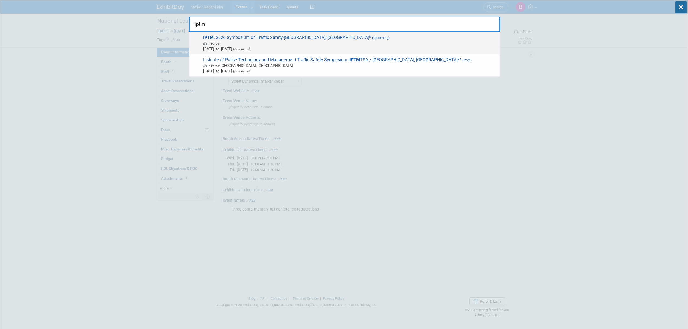
type input "iptm"
click at [261, 41] on span "In-Person" at bounding box center [350, 43] width 294 height 5
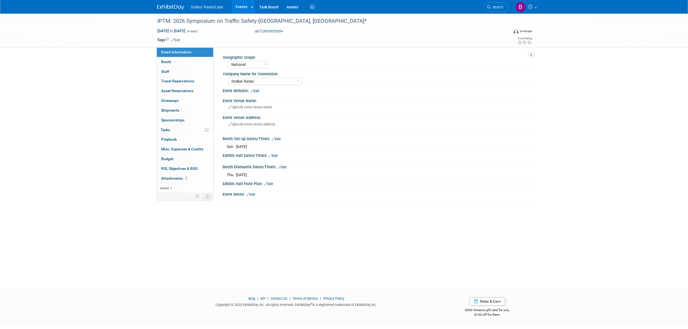
select select "National"
select select "Stalker Radar"
click at [182, 61] on link "Booth" at bounding box center [185, 61] width 56 height 9
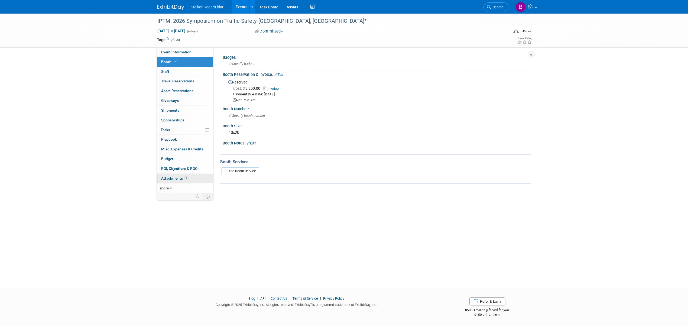
click at [185, 178] on span "1" at bounding box center [186, 178] width 4 height 4
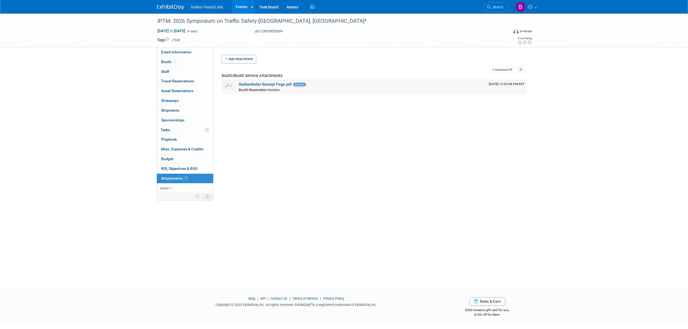
click at [254, 86] on link "StalkerRadar Receipt Page.pdf" at bounding box center [265, 84] width 53 height 4
click at [170, 62] on span "Booth" at bounding box center [169, 62] width 17 height 4
